Goal: Information Seeking & Learning: Learn about a topic

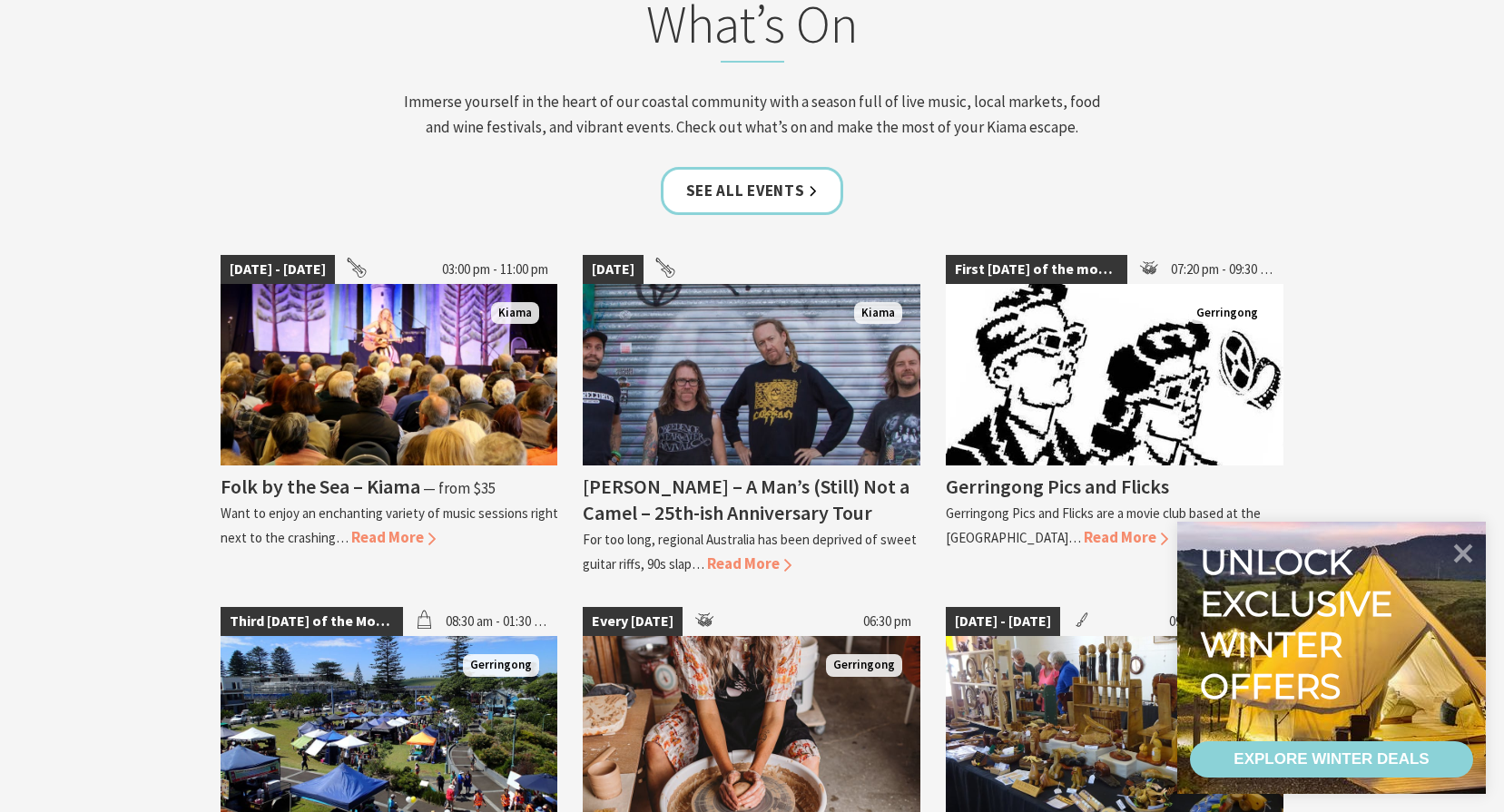
scroll to position [1815, 0]
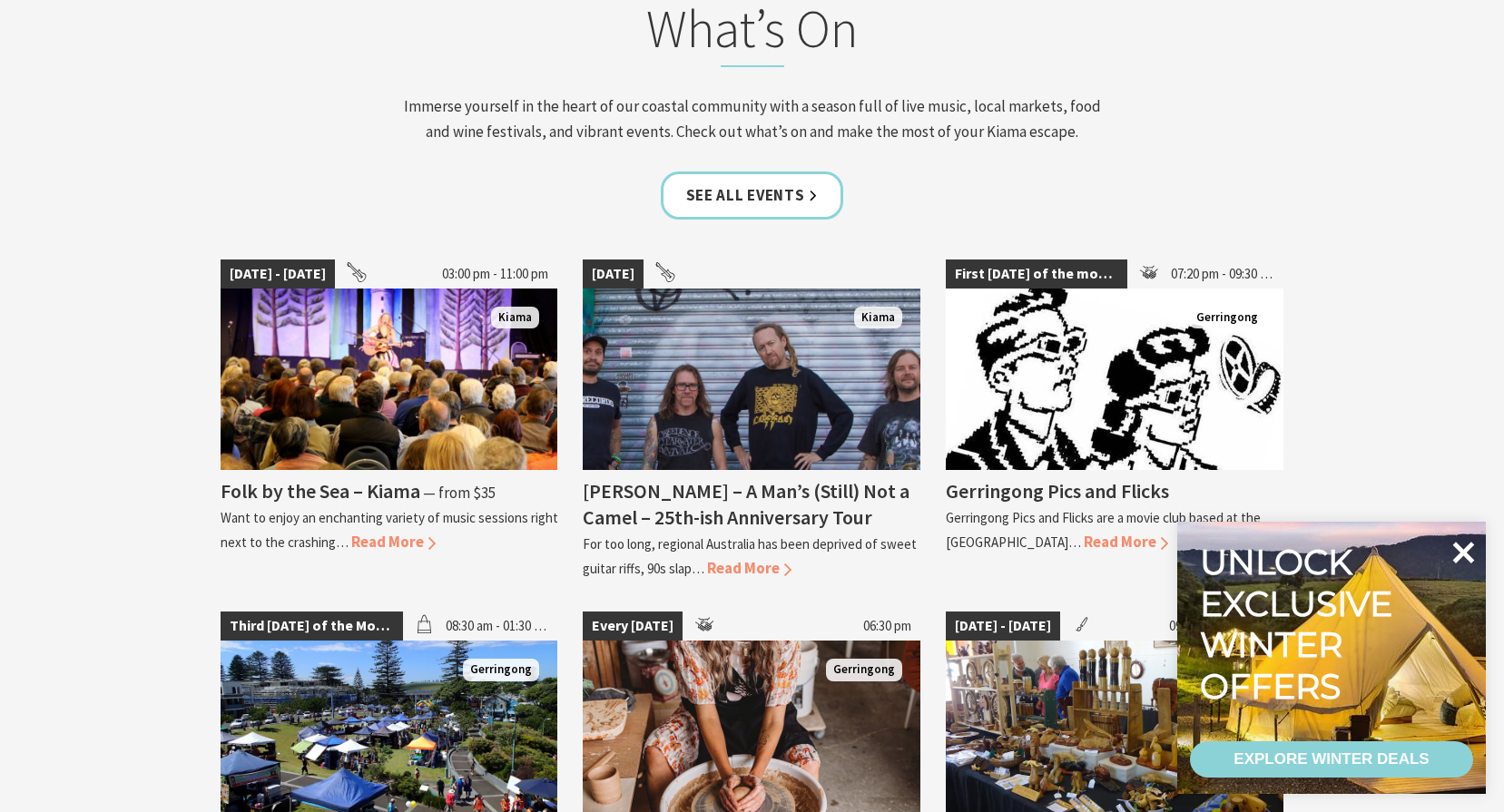
click at [1461, 560] on icon at bounding box center [1462, 552] width 44 height 44
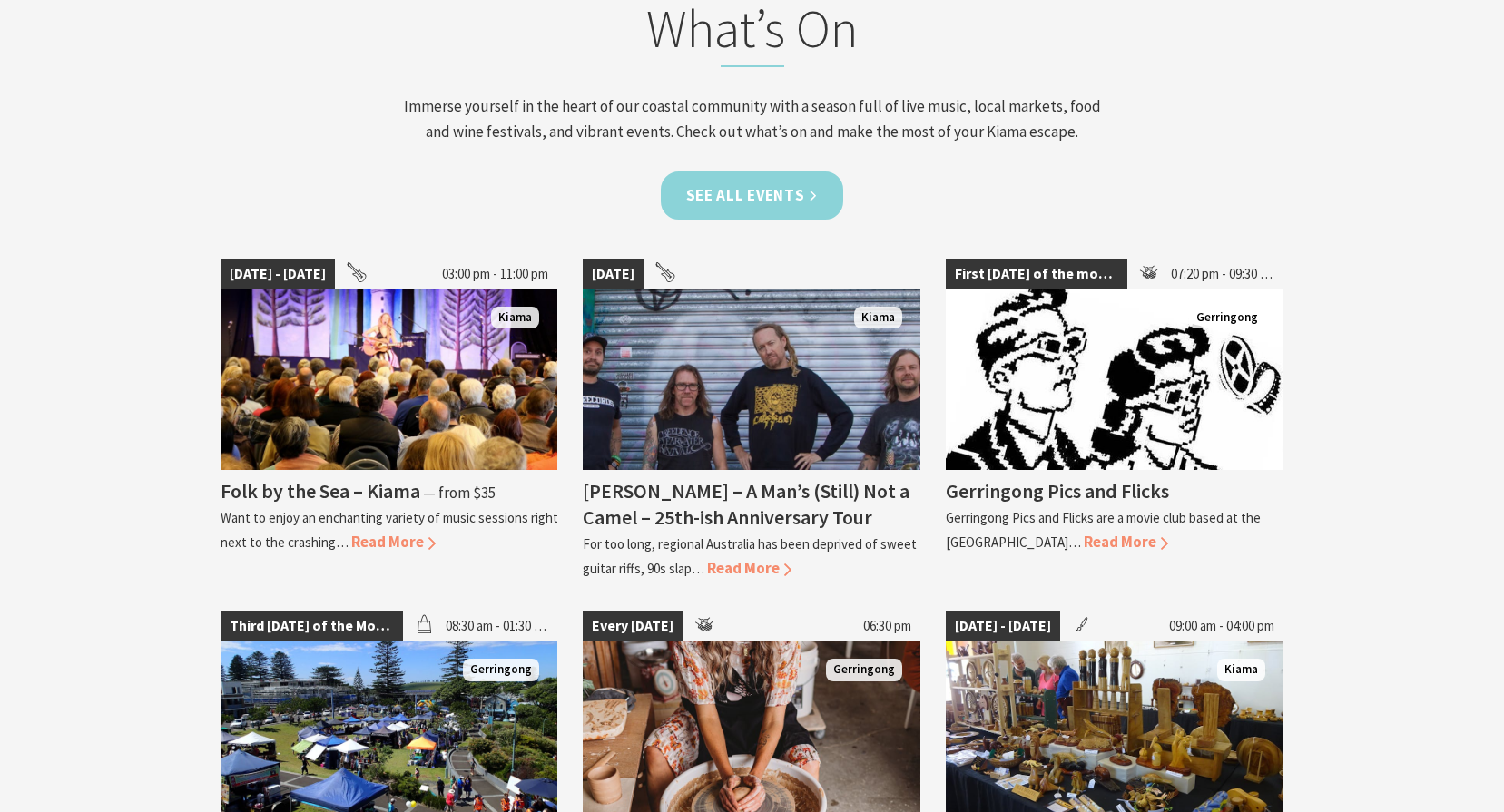
click at [743, 187] on link "See all Events" at bounding box center [752, 196] width 183 height 49
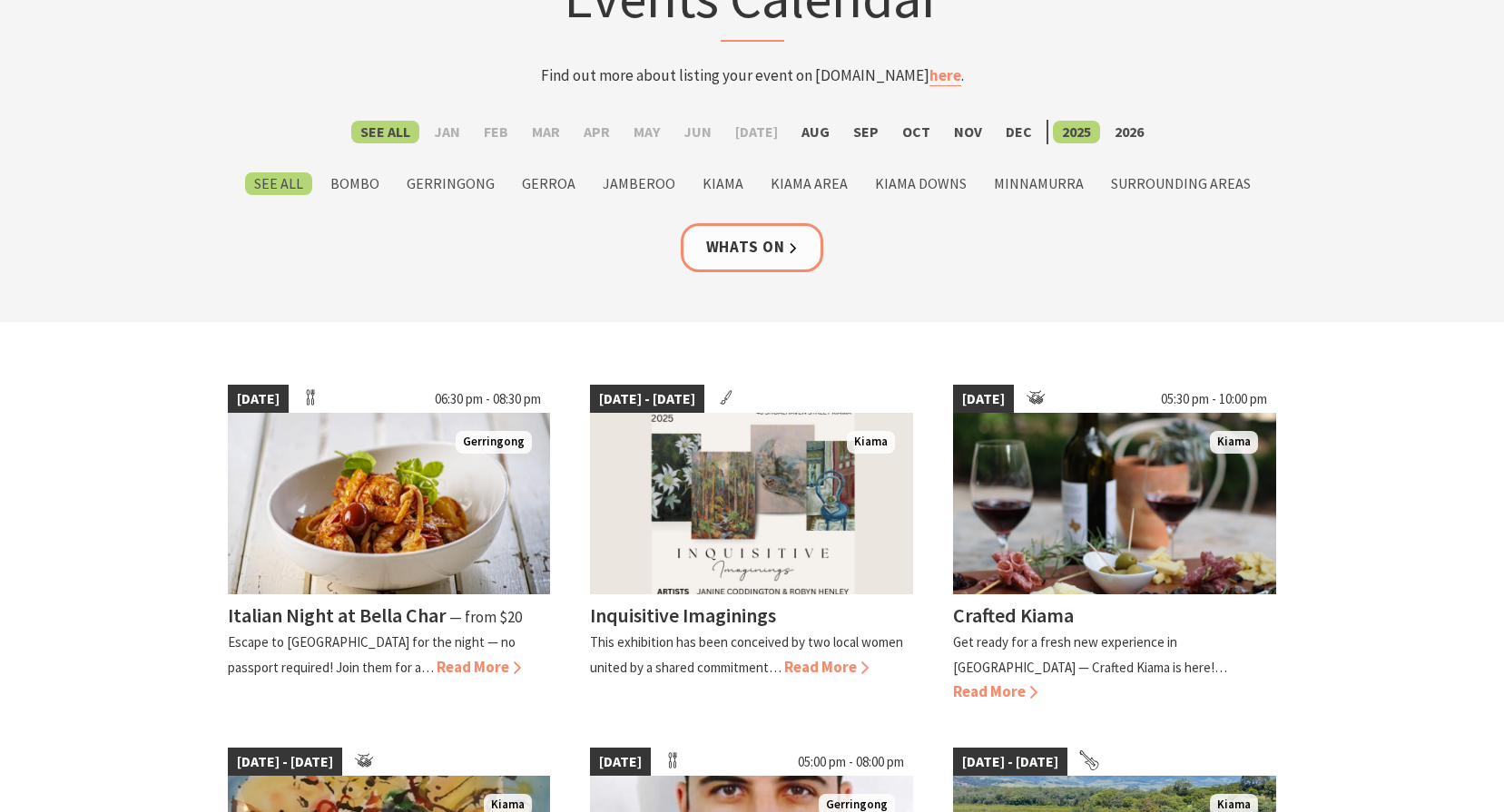
scroll to position [181, 0]
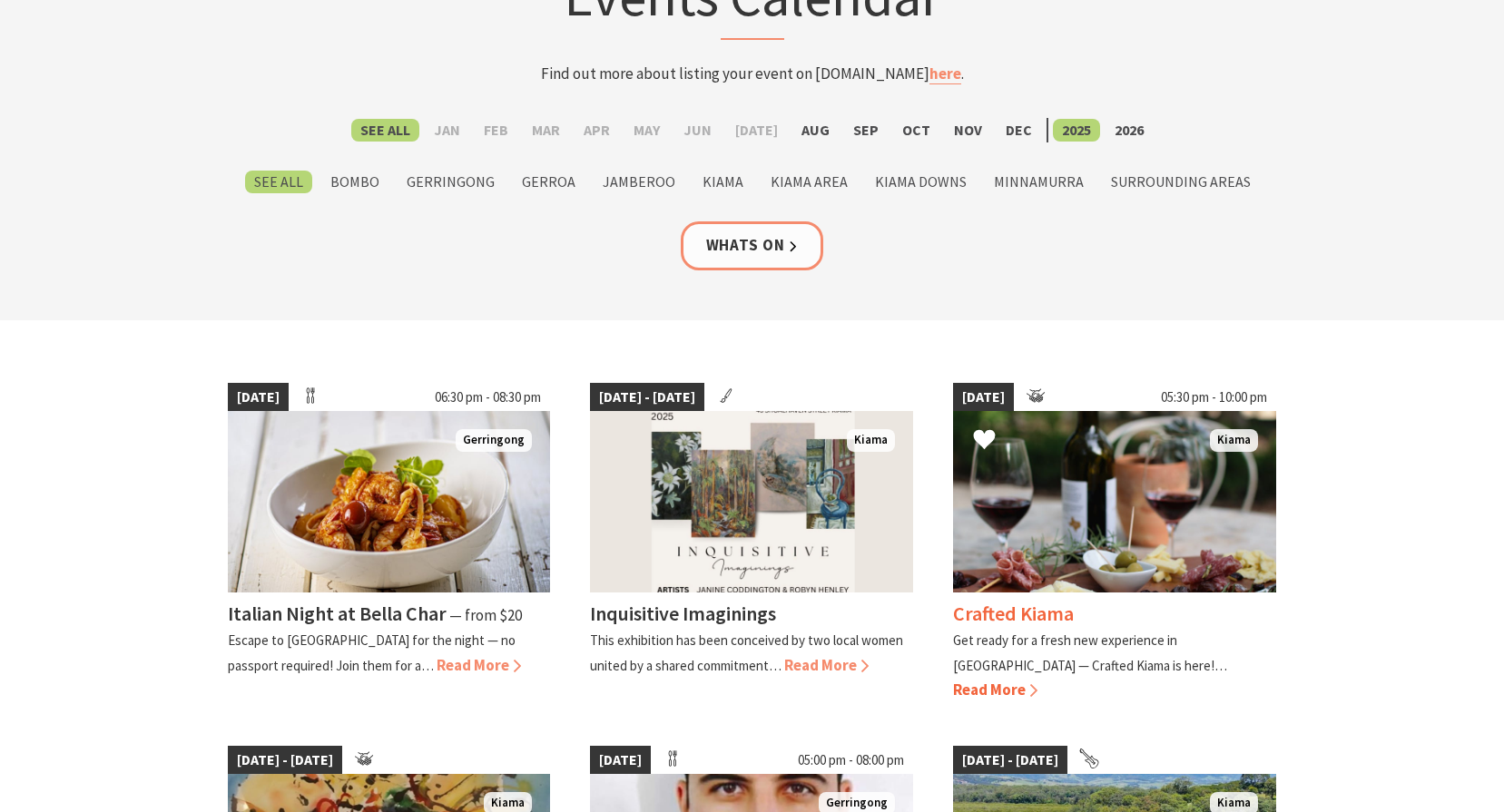
click at [1044, 602] on h4 "Crafted Kiama" at bounding box center [1013, 613] width 120 height 25
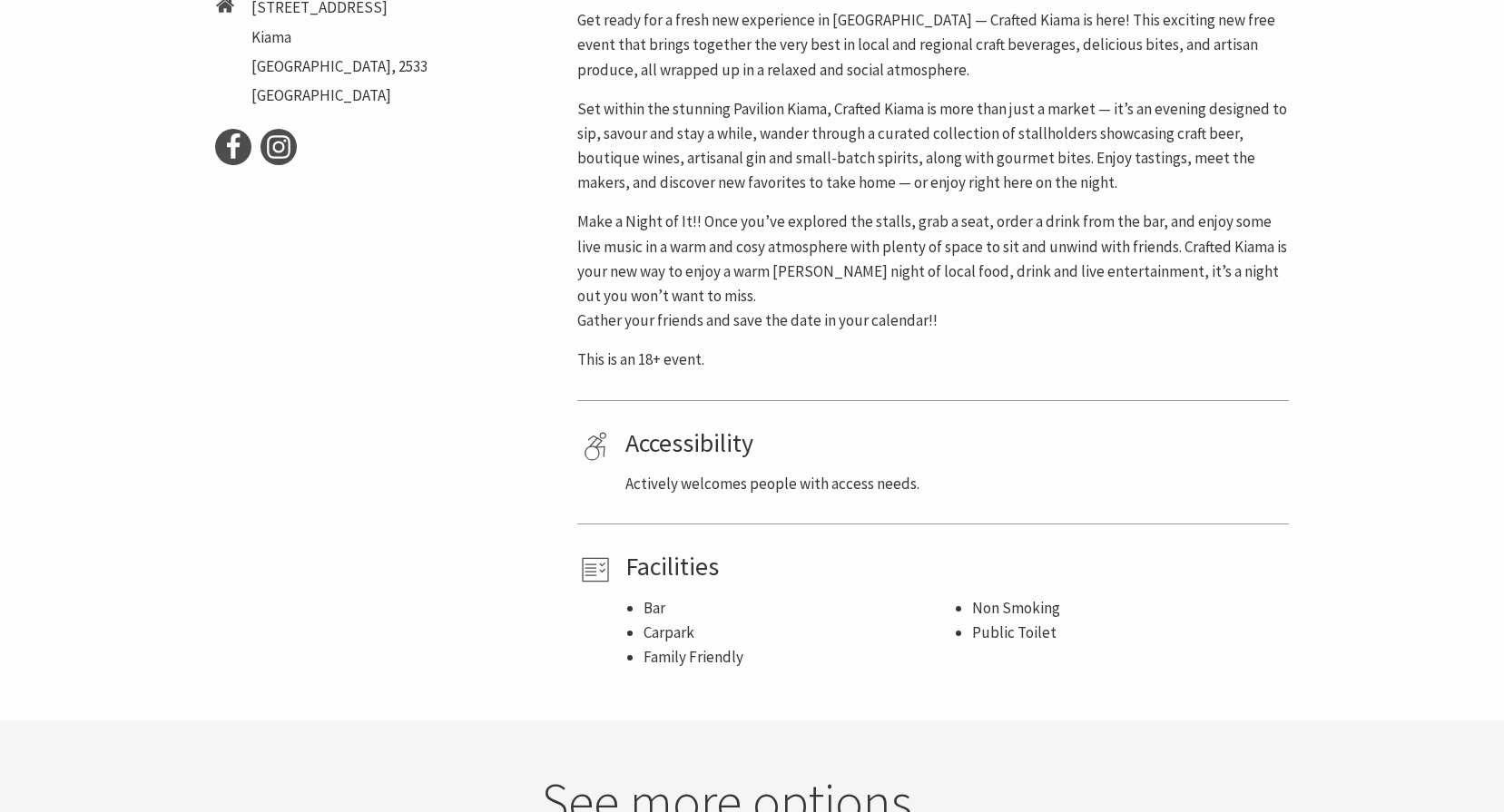
scroll to position [1088, 0]
